Goal: Information Seeking & Learning: Check status

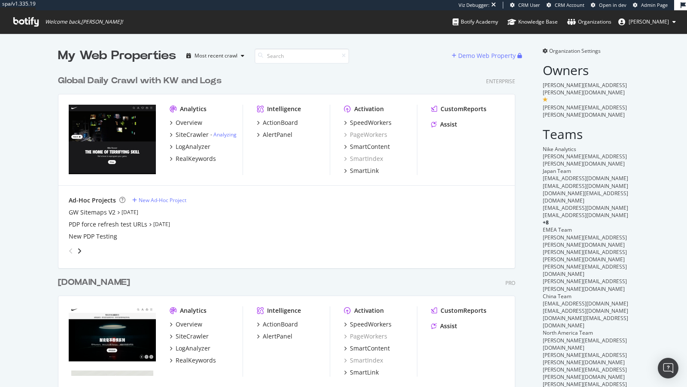
scroll to position [502, 464]
click at [364, 122] on div "SpeedWorkers" at bounding box center [371, 122] width 42 height 9
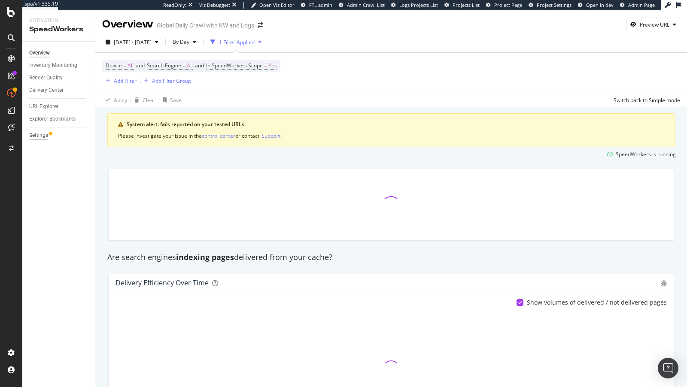
click at [43, 133] on div "Settings" at bounding box center [38, 135] width 19 height 9
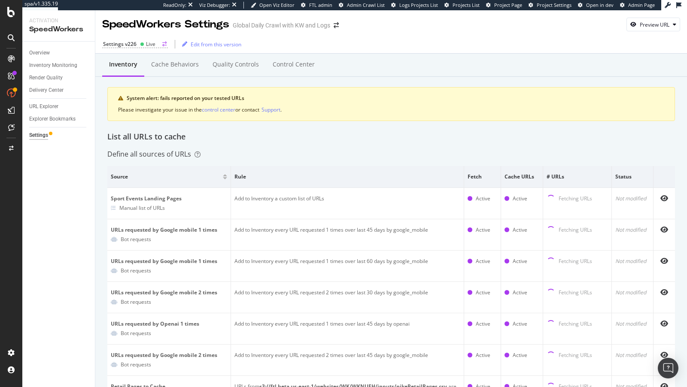
click at [135, 45] on div "Settings v226" at bounding box center [119, 43] width 33 height 7
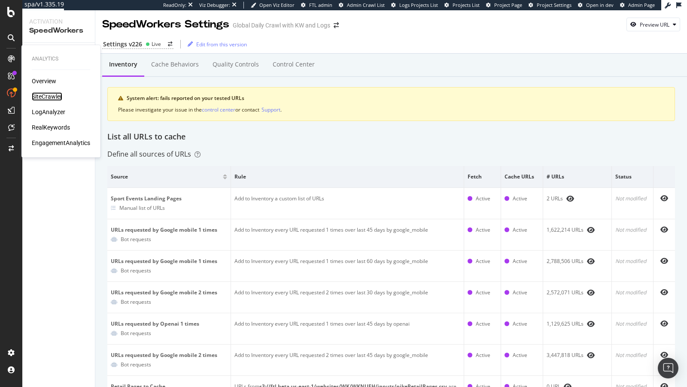
click at [54, 94] on div "SiteCrawler" at bounding box center [47, 96] width 30 height 9
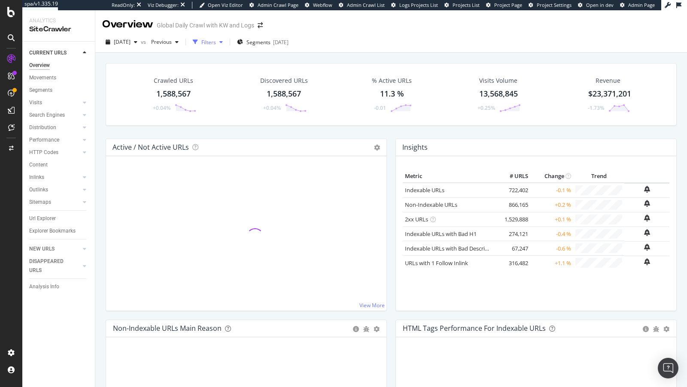
click at [216, 40] on div "Filters" at bounding box center [208, 42] width 15 height 7
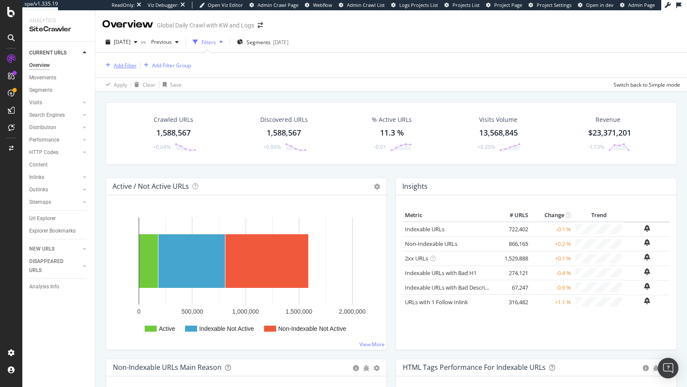
click at [123, 67] on div "Add Filter" at bounding box center [125, 65] width 23 height 7
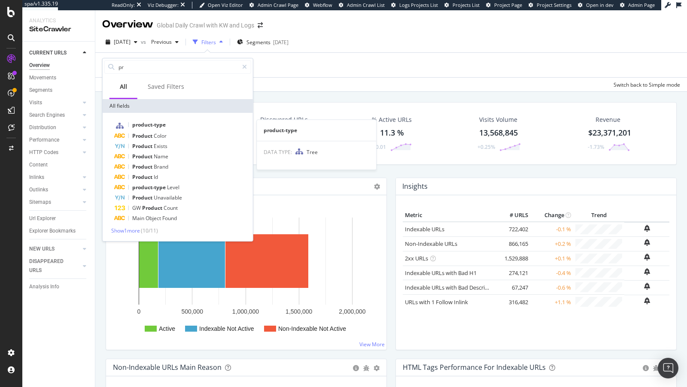
type input "p"
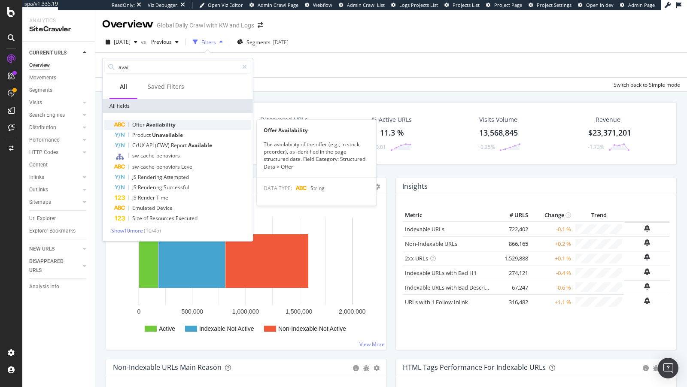
type input "avai"
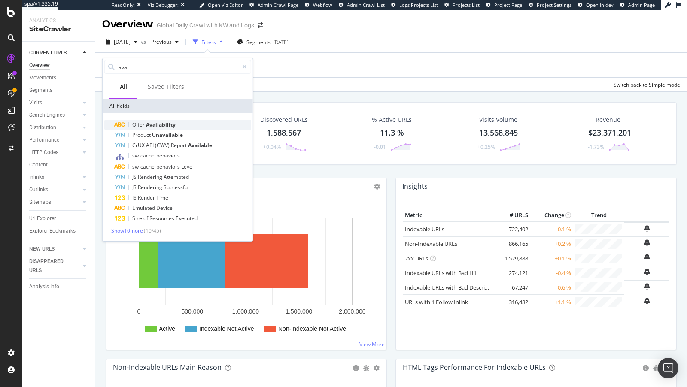
click at [154, 127] on span "Availability" at bounding box center [161, 124] width 30 height 7
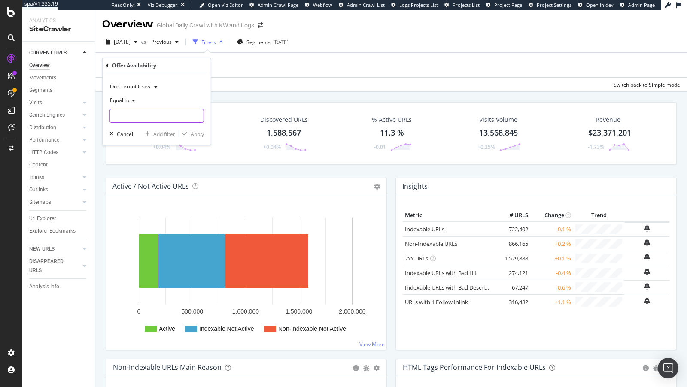
click at [145, 115] on input "text" at bounding box center [157, 116] width 94 height 14
